Goal: Task Accomplishment & Management: Manage account settings

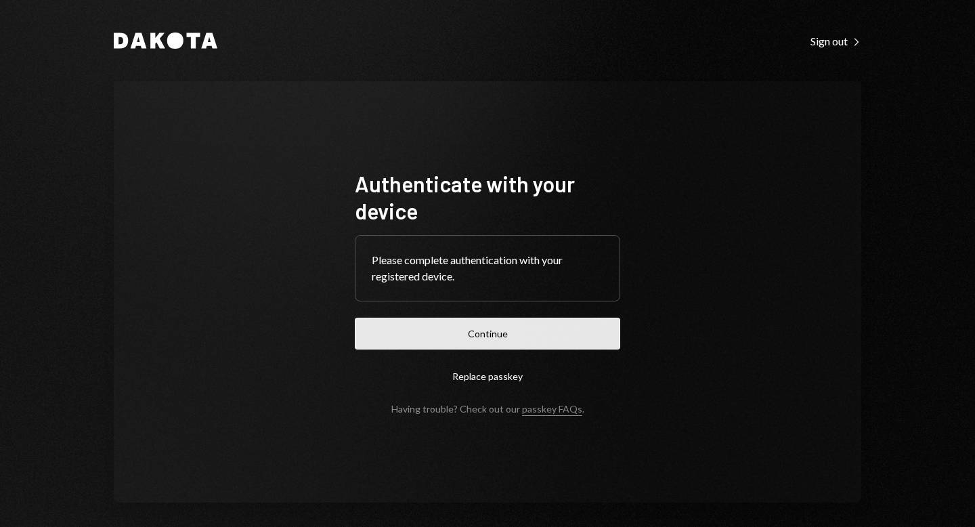
click at [496, 333] on button "Continue" at bounding box center [487, 334] width 265 height 32
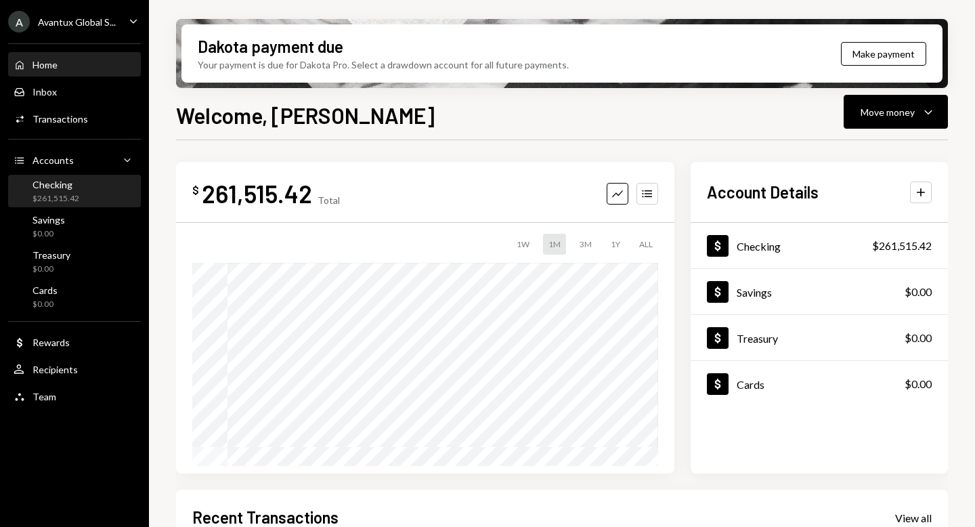
click at [82, 201] on div "Checking $261,515.42" at bounding box center [75, 192] width 122 height 26
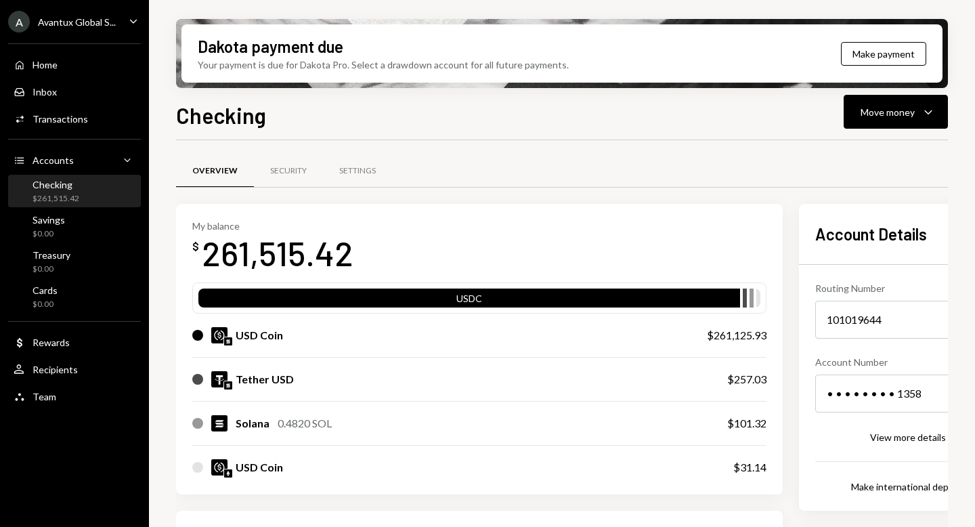
click at [66, 22] on div "Avantux Global S..." at bounding box center [77, 22] width 78 height 12
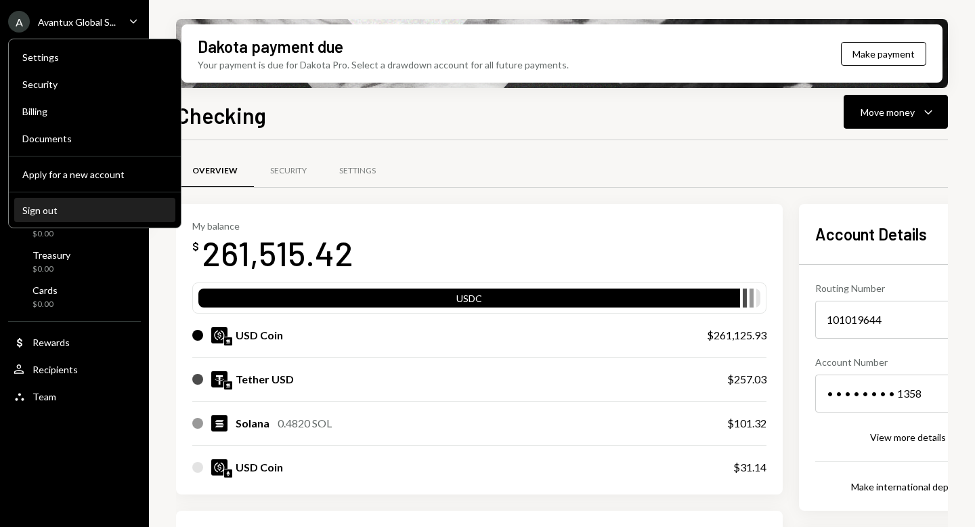
click at [93, 213] on div "Sign out" at bounding box center [94, 211] width 145 height 12
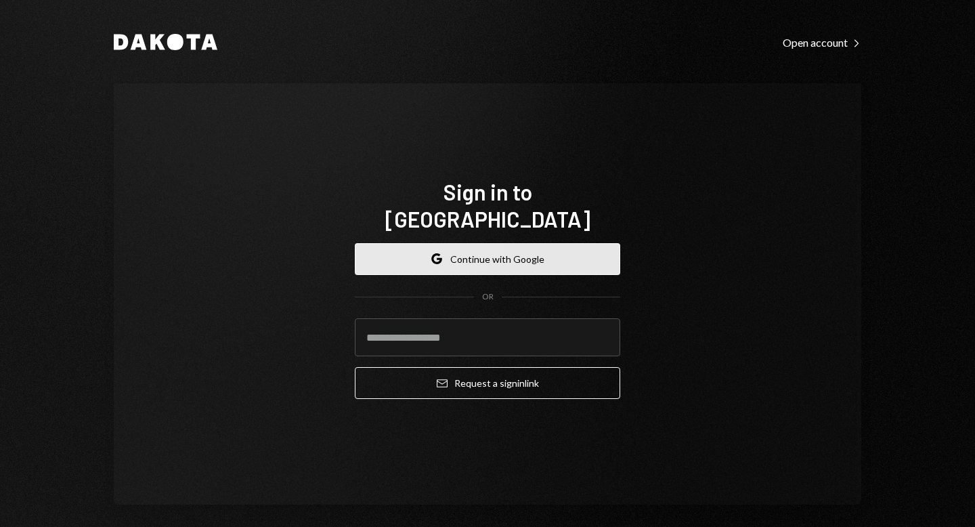
click at [452, 250] on button "Google Continue with Google" at bounding box center [487, 259] width 265 height 32
